Goal: Task Accomplishment & Management: Manage account settings

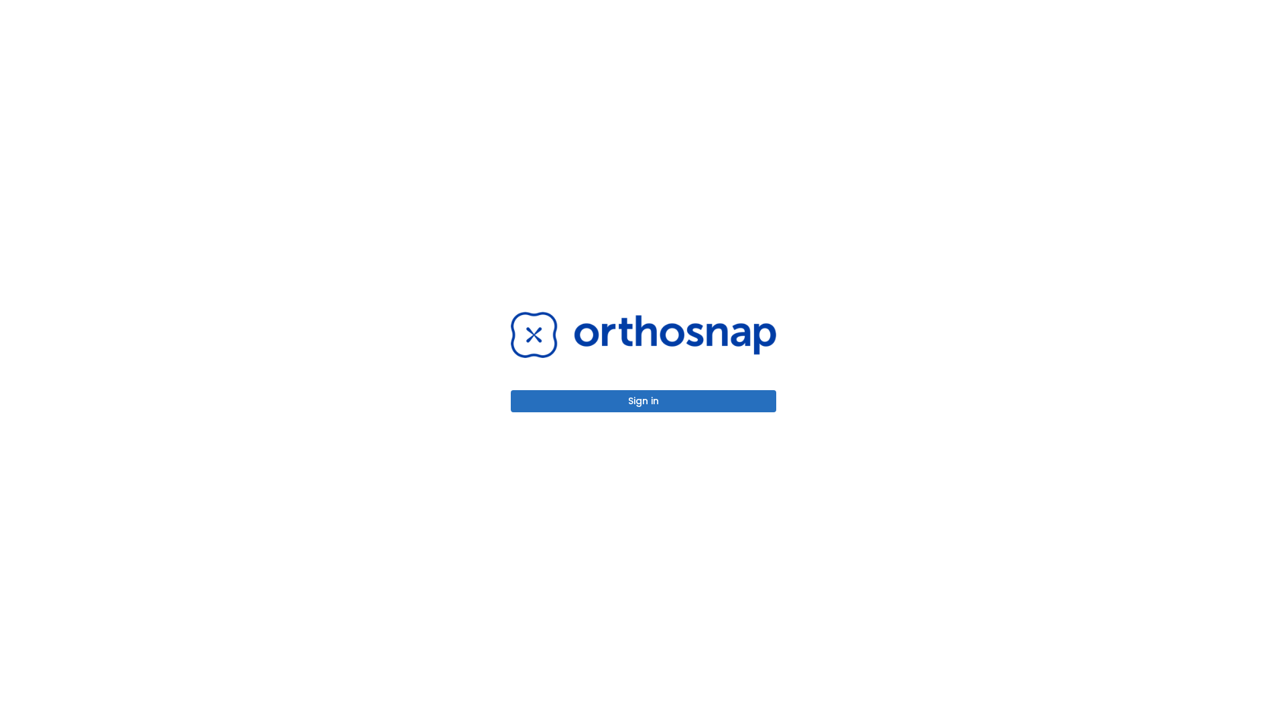
click at [644, 401] on button "Sign in" at bounding box center [644, 401] width 266 height 22
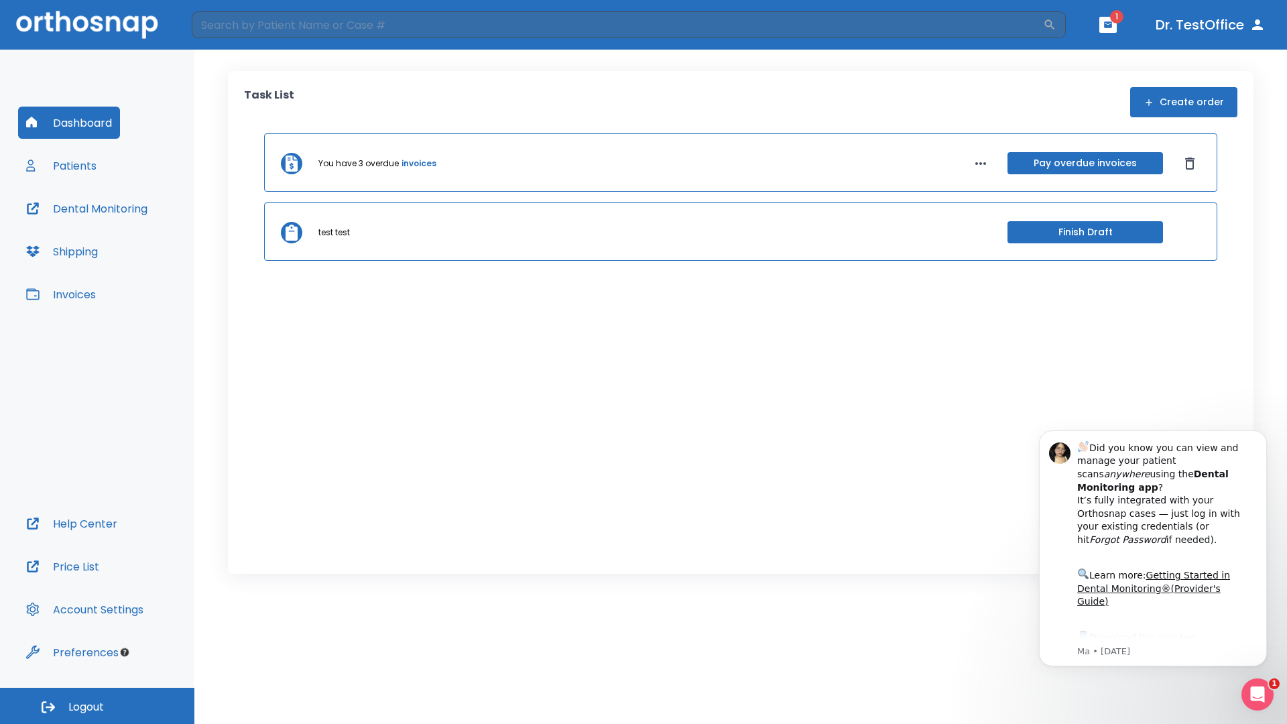
click at [97, 706] on span "Logout" at bounding box center [86, 707] width 36 height 15
